Goal: Find specific fact: Find specific fact

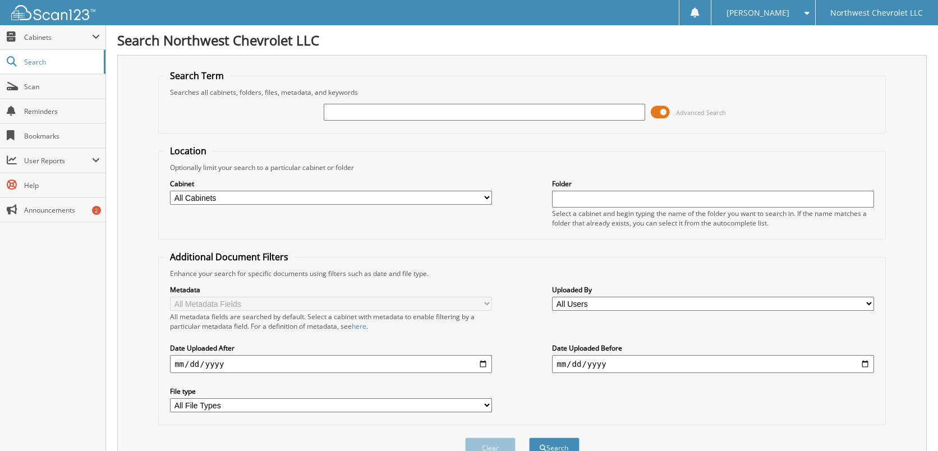
click at [371, 116] on input "text" at bounding box center [485, 112] width 322 height 17
type input "74643"
click at [529, 437] on button "Search" at bounding box center [554, 447] width 50 height 21
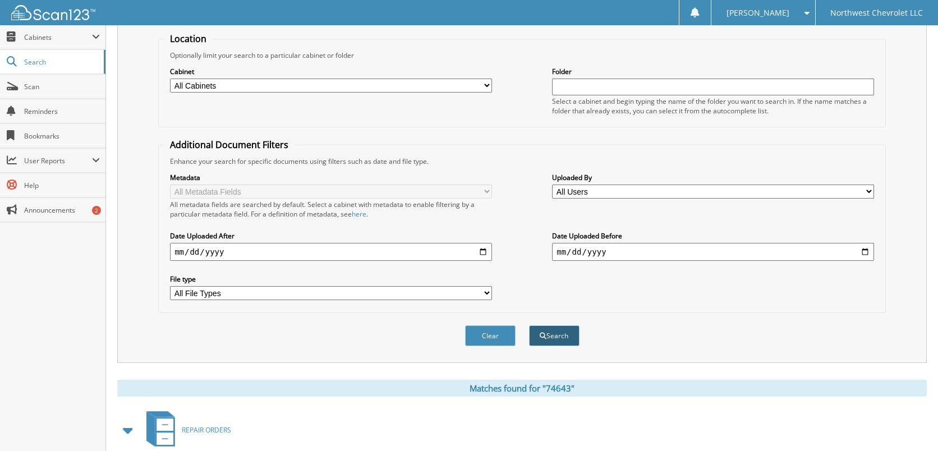
click at [560, 328] on button "Search" at bounding box center [554, 335] width 50 height 21
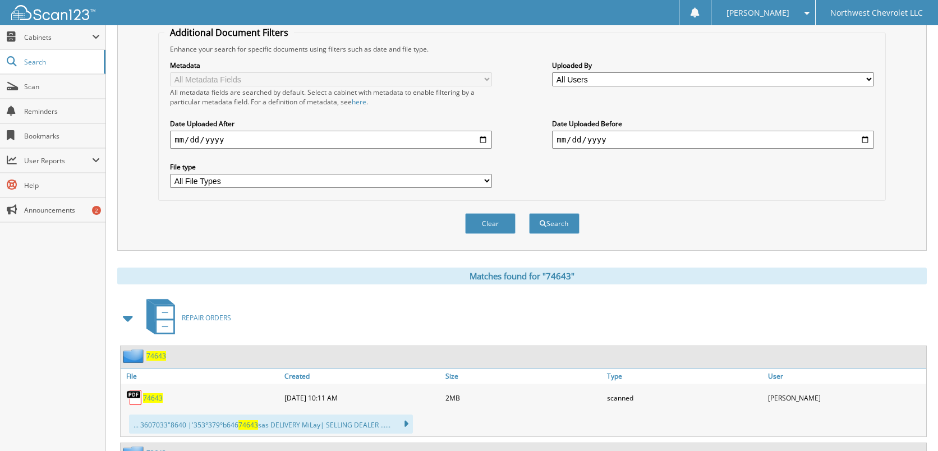
scroll to position [280, 0]
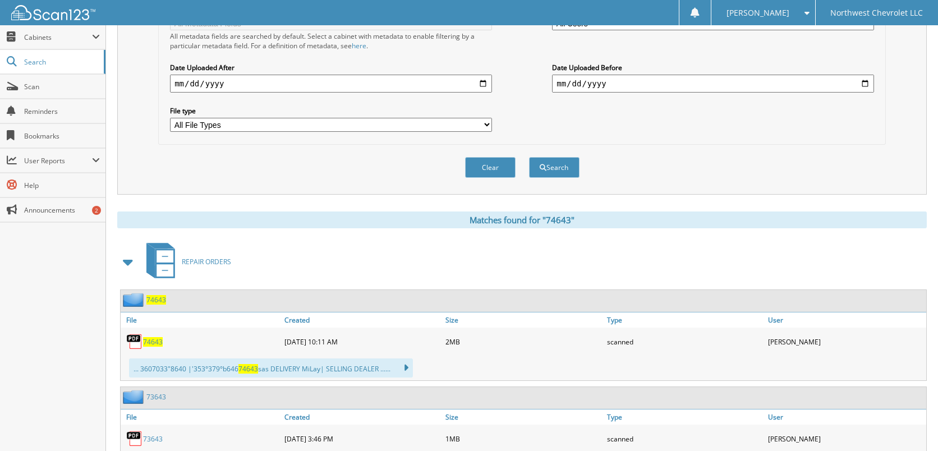
click at [153, 338] on span "74643" at bounding box center [153, 342] width 20 height 10
